Goal: Navigation & Orientation: Find specific page/section

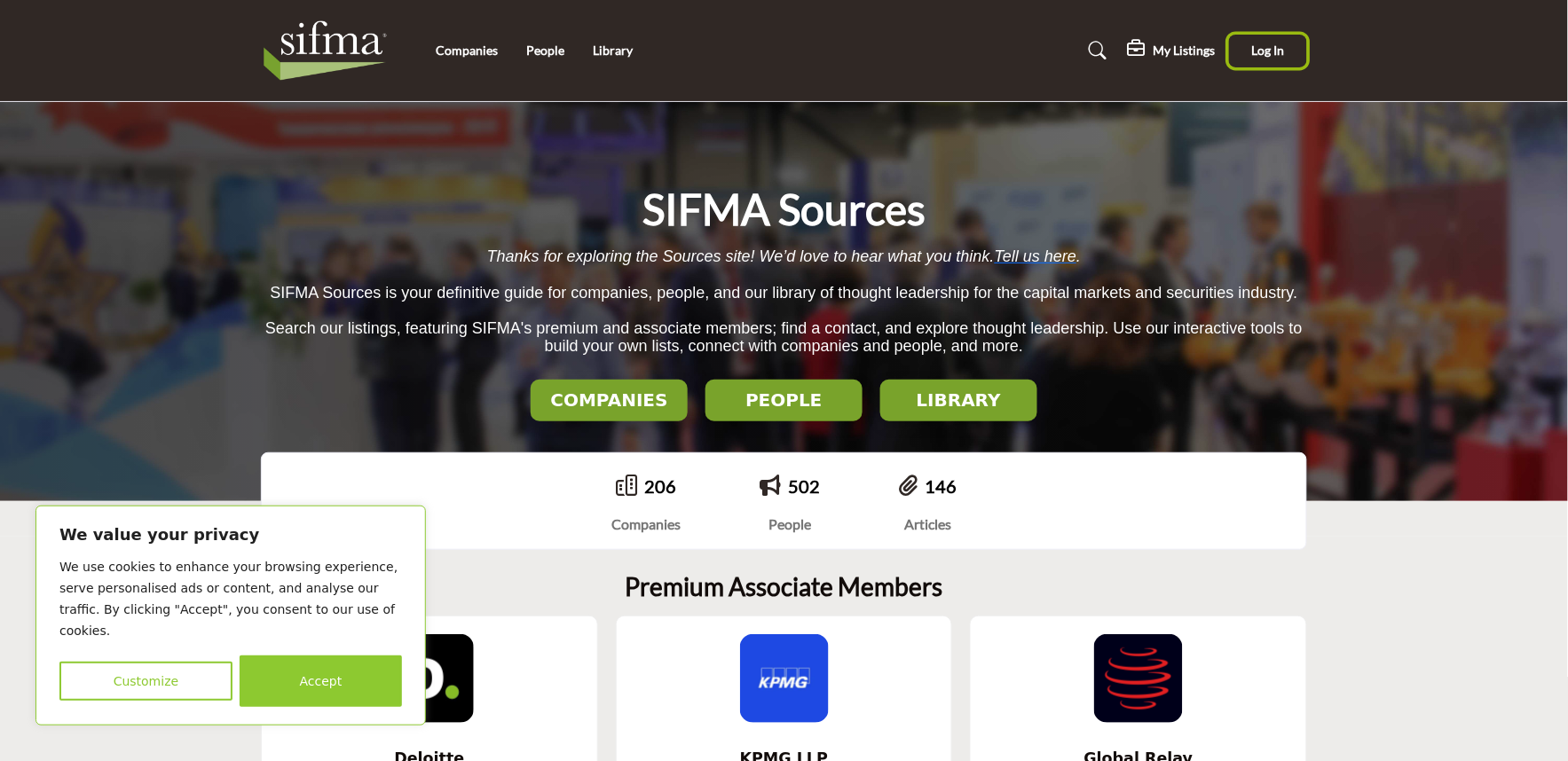
click at [1264, 36] on button "Log In" at bounding box center [1267, 52] width 78 height 33
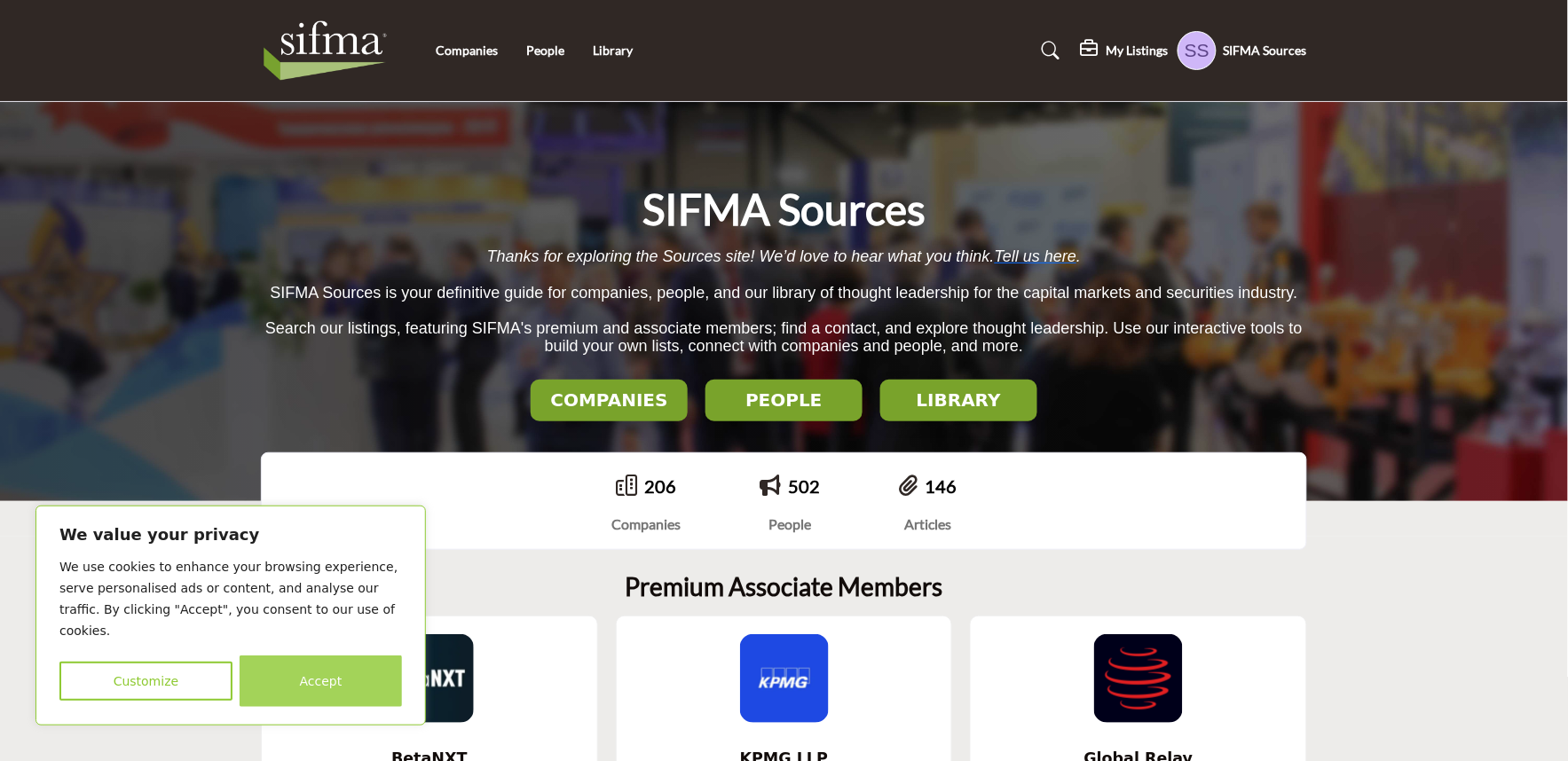
click at [312, 682] on button "Accept" at bounding box center [321, 682] width 162 height 52
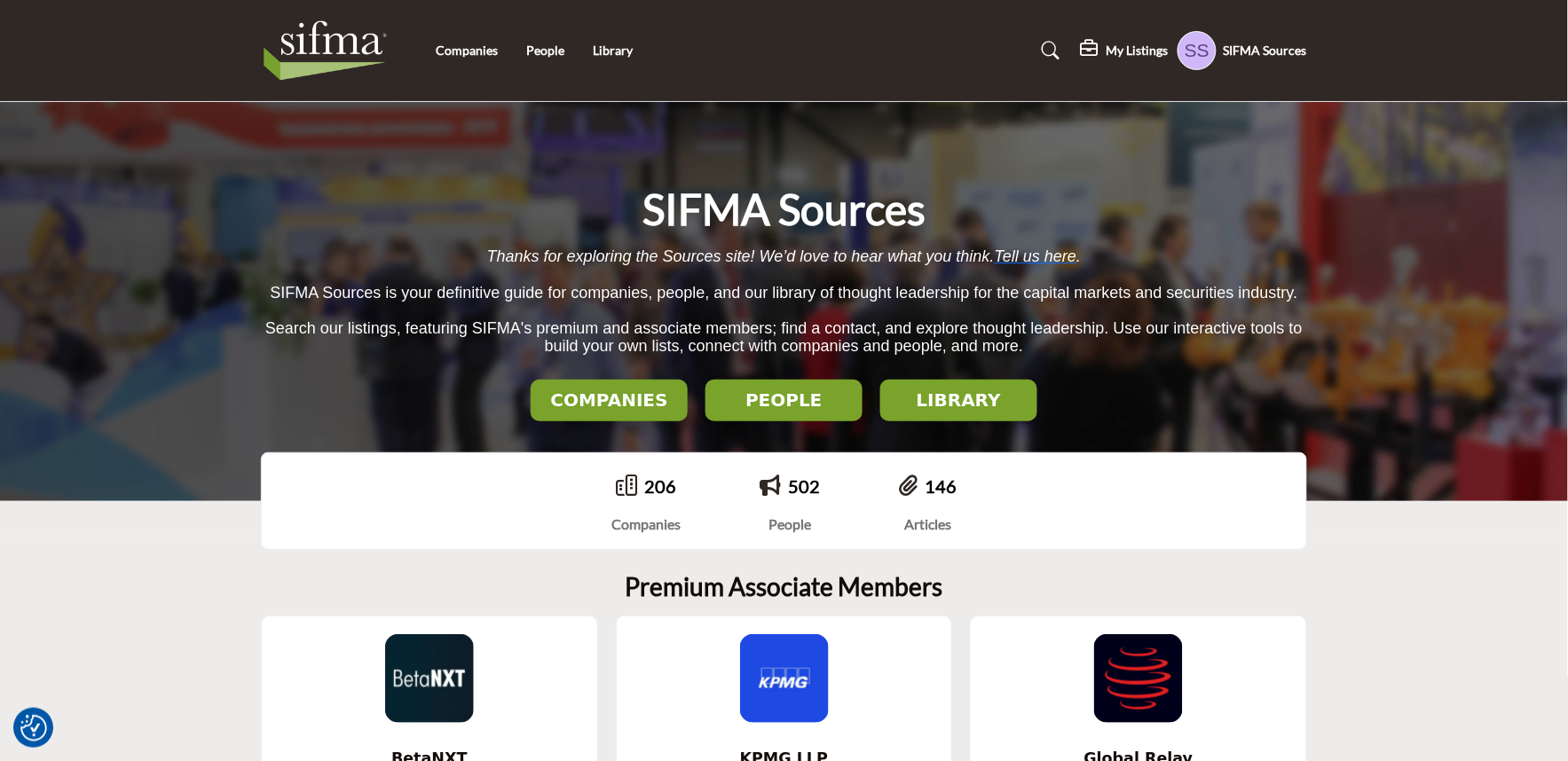
scroll to position [394, 0]
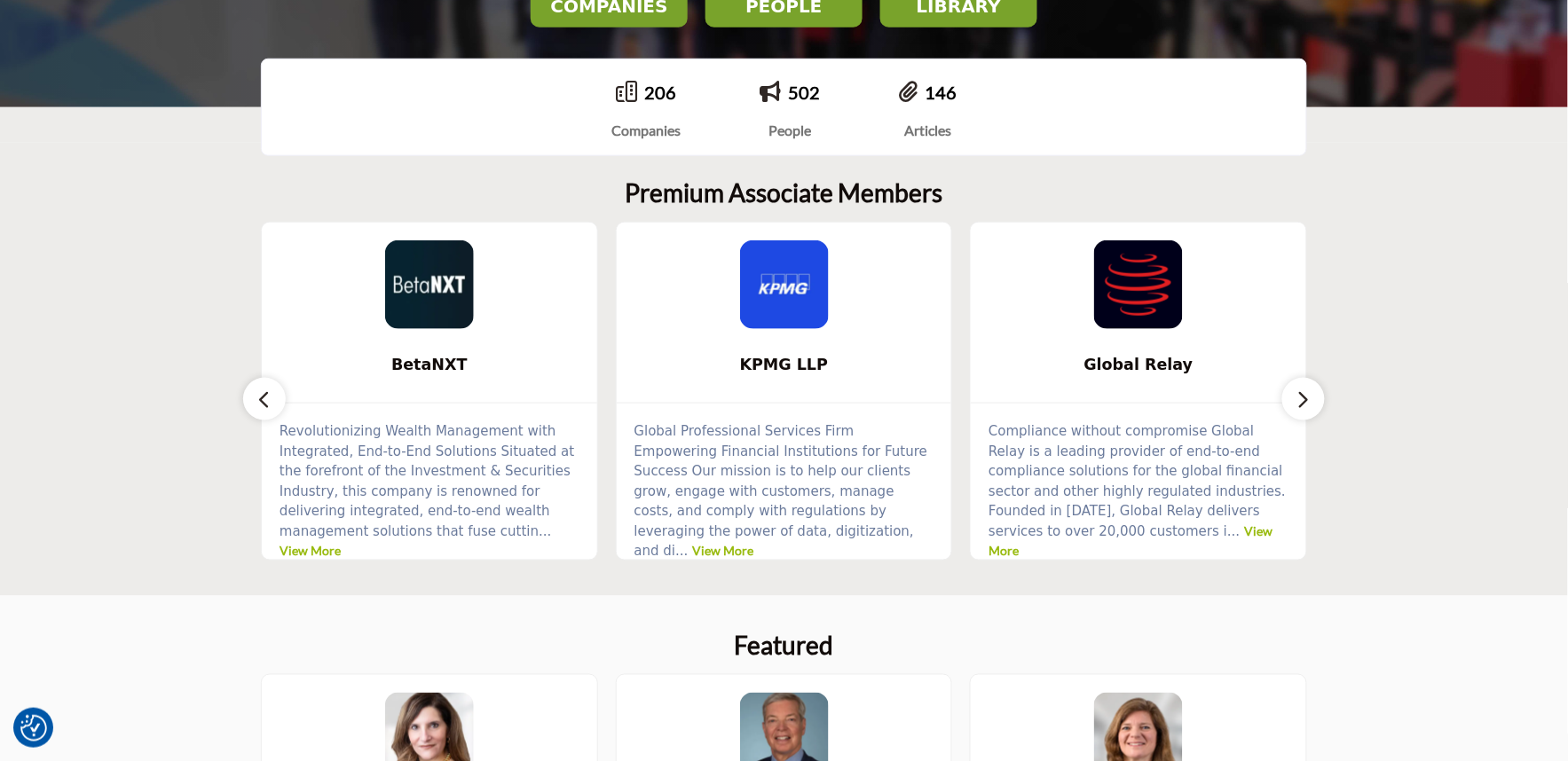
click at [1310, 391] on icon "button" at bounding box center [1302, 399] width 14 height 22
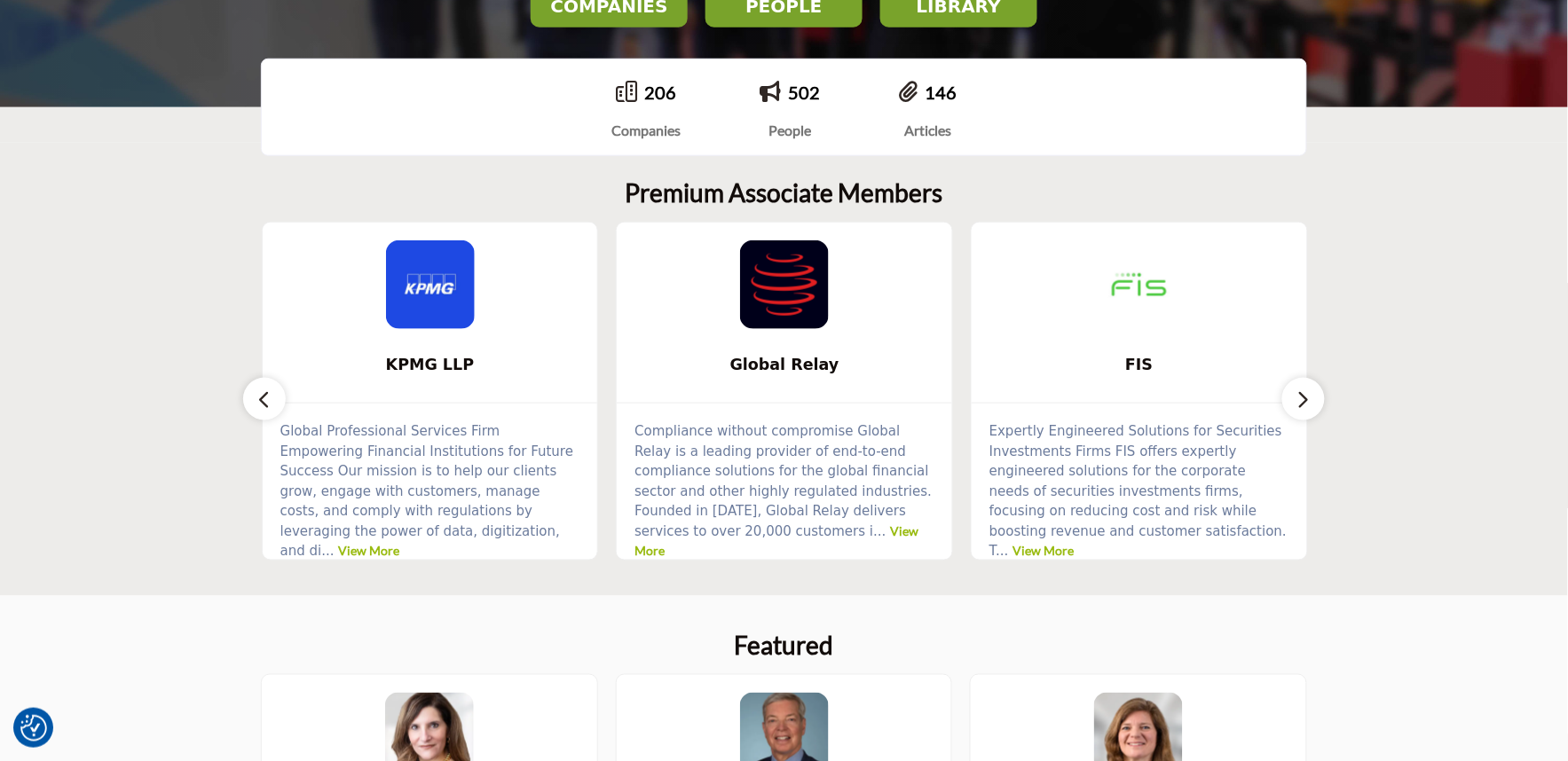
click at [1310, 391] on icon "button" at bounding box center [1302, 399] width 14 height 22
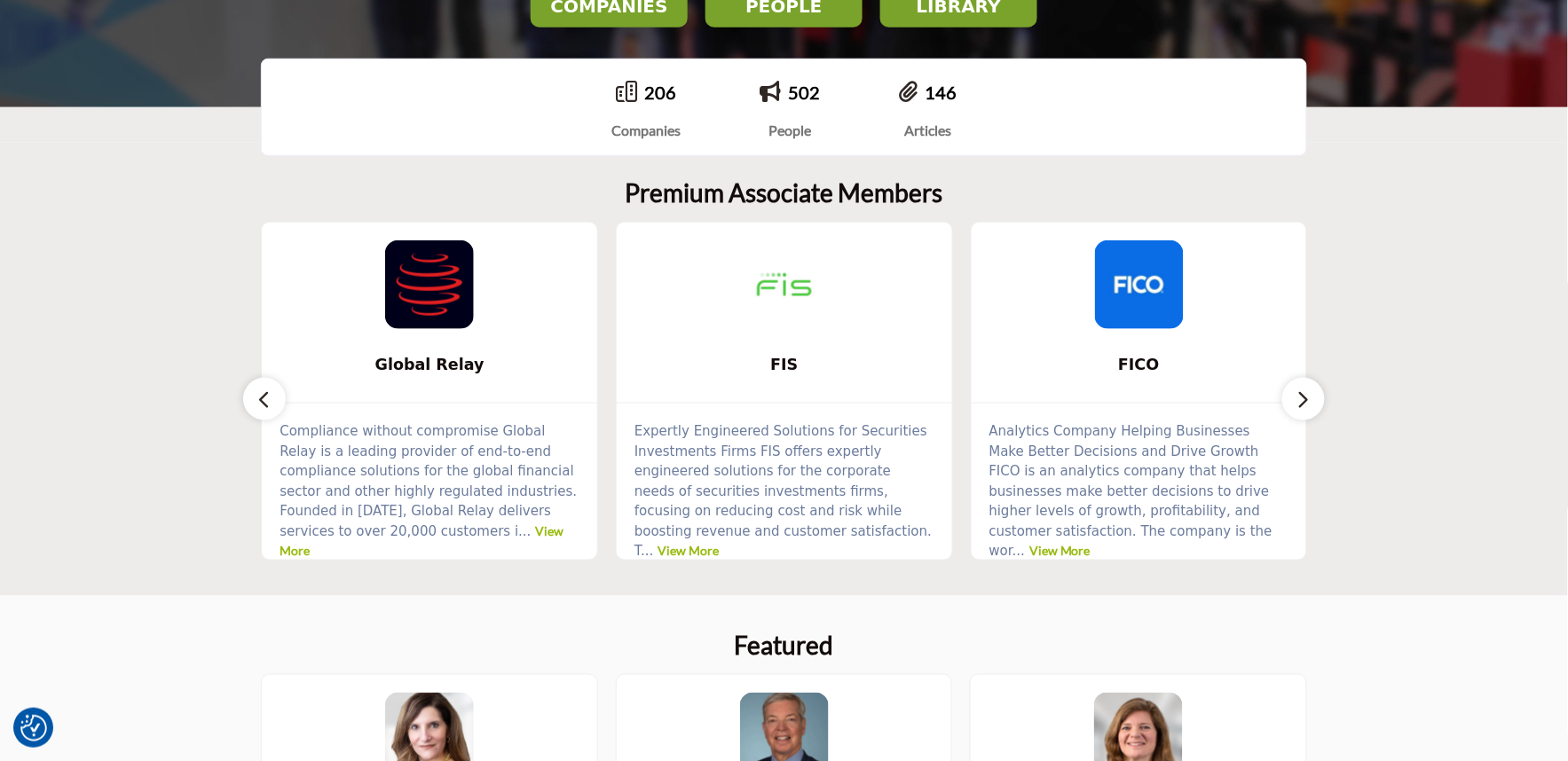
click at [1310, 391] on icon "button" at bounding box center [1302, 399] width 14 height 22
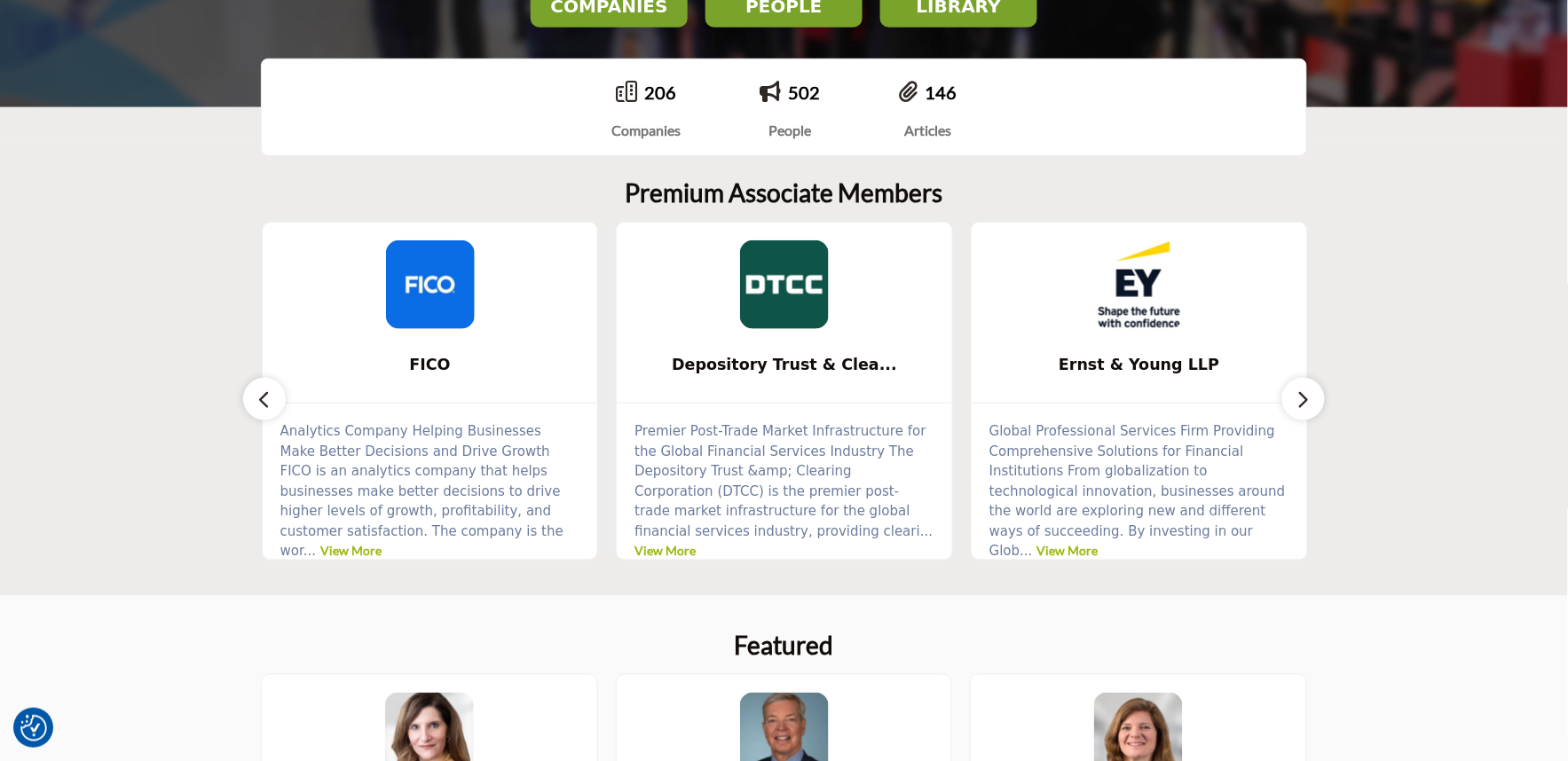
click at [1310, 391] on icon "button" at bounding box center [1302, 399] width 14 height 22
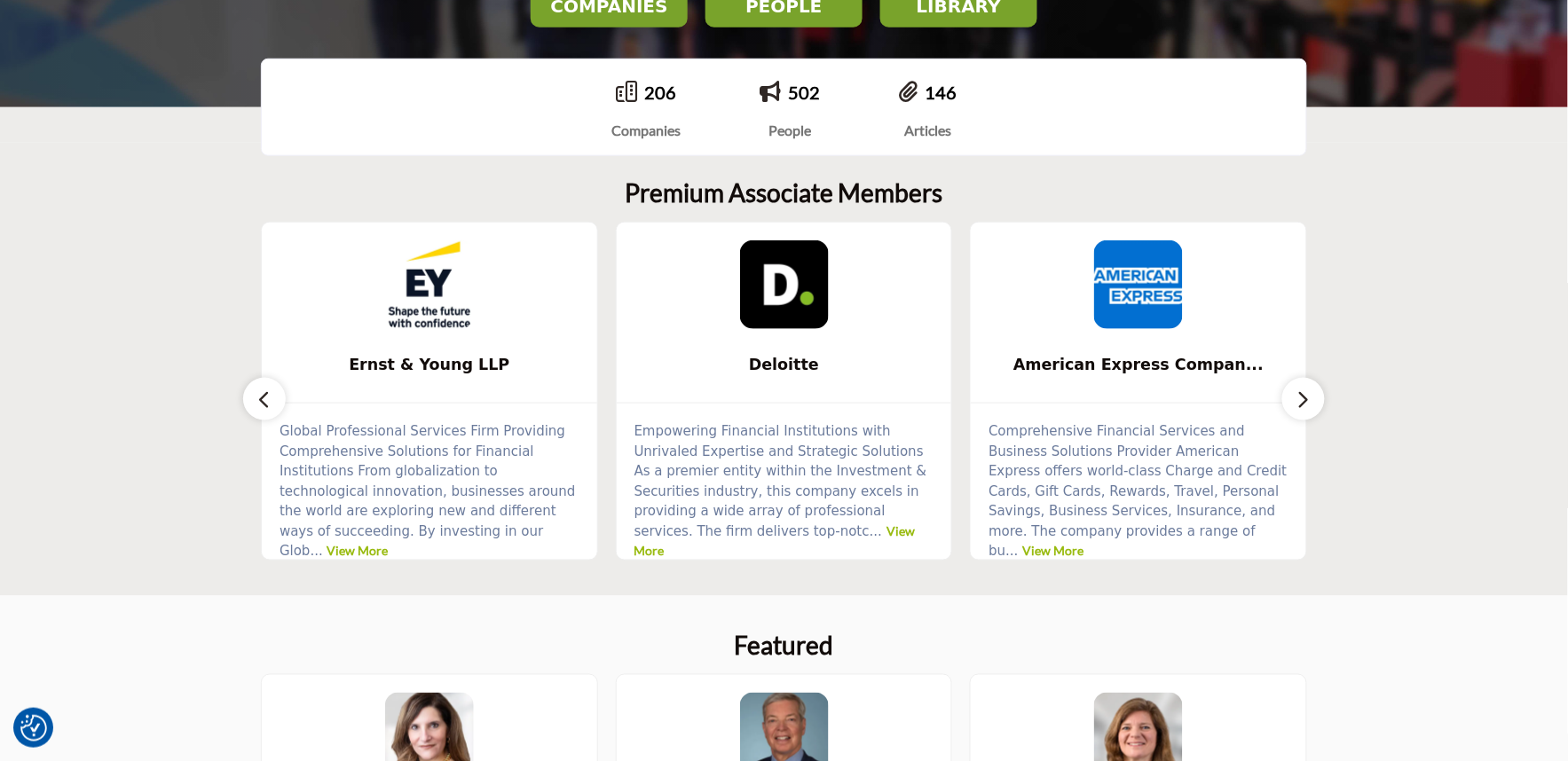
click at [1310, 391] on icon "button" at bounding box center [1302, 399] width 14 height 22
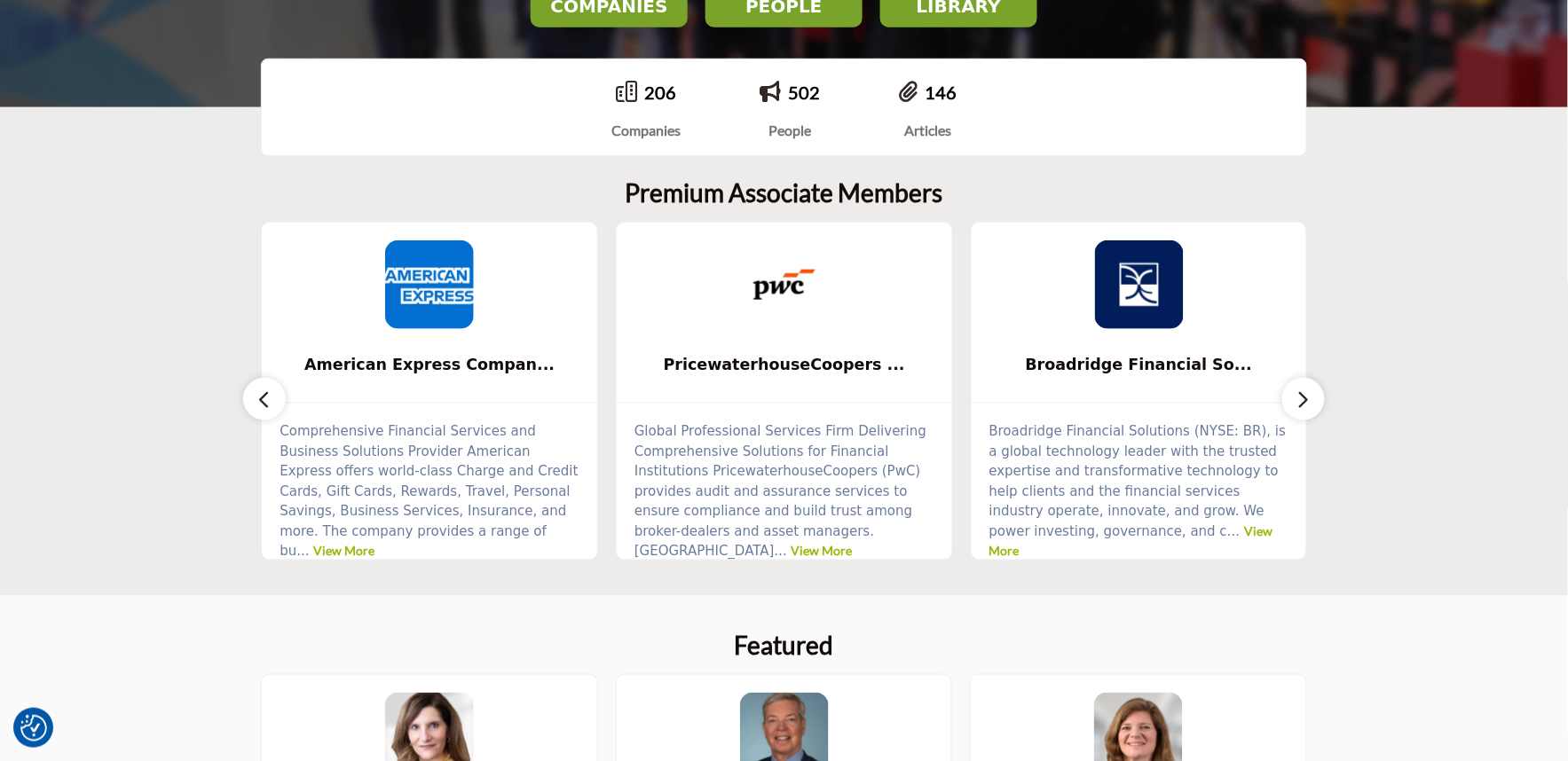
click at [1310, 391] on icon "button" at bounding box center [1302, 399] width 14 height 22
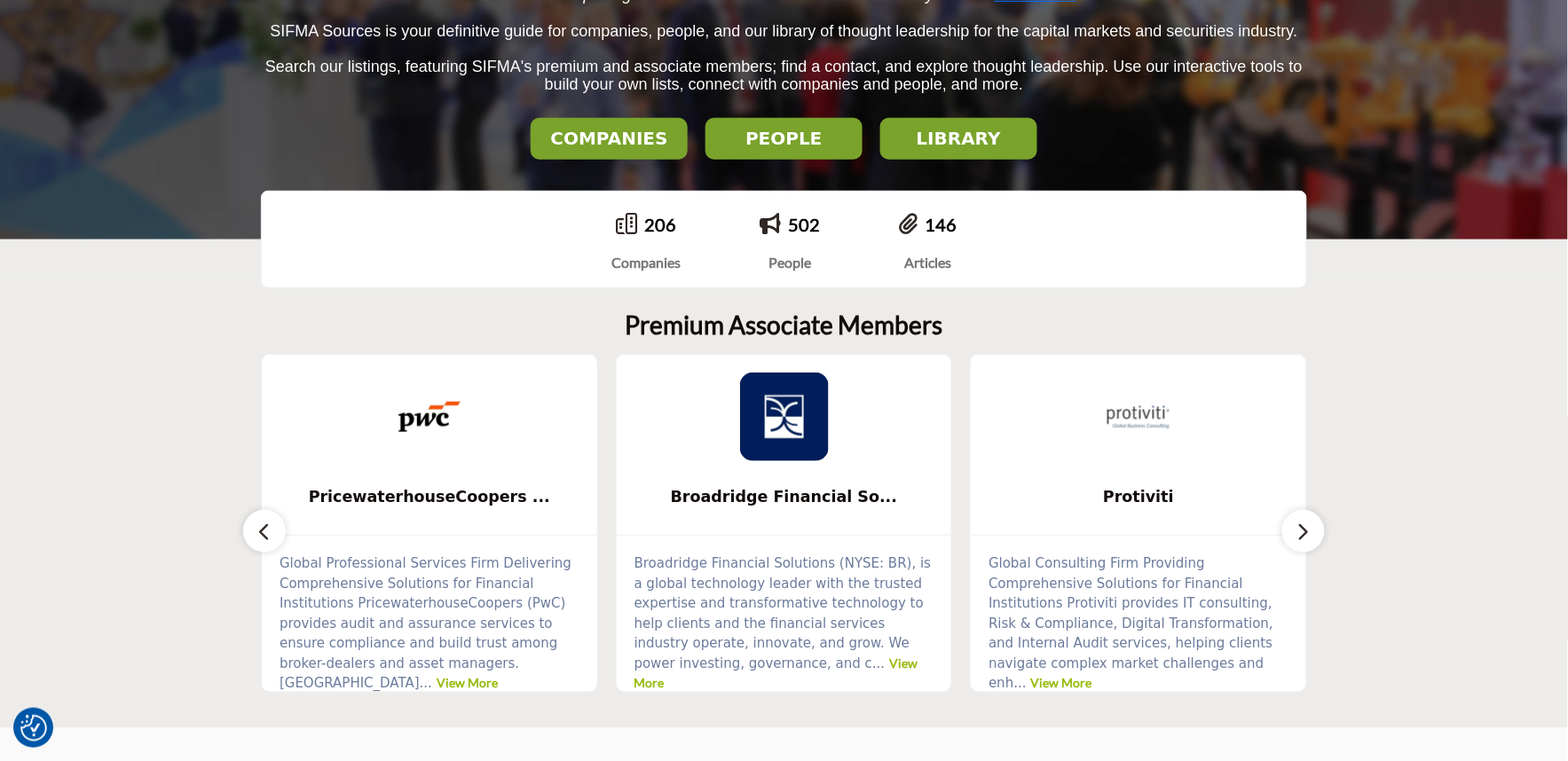
scroll to position [99, 0]
